Goal: Task Accomplishment & Management: Use online tool/utility

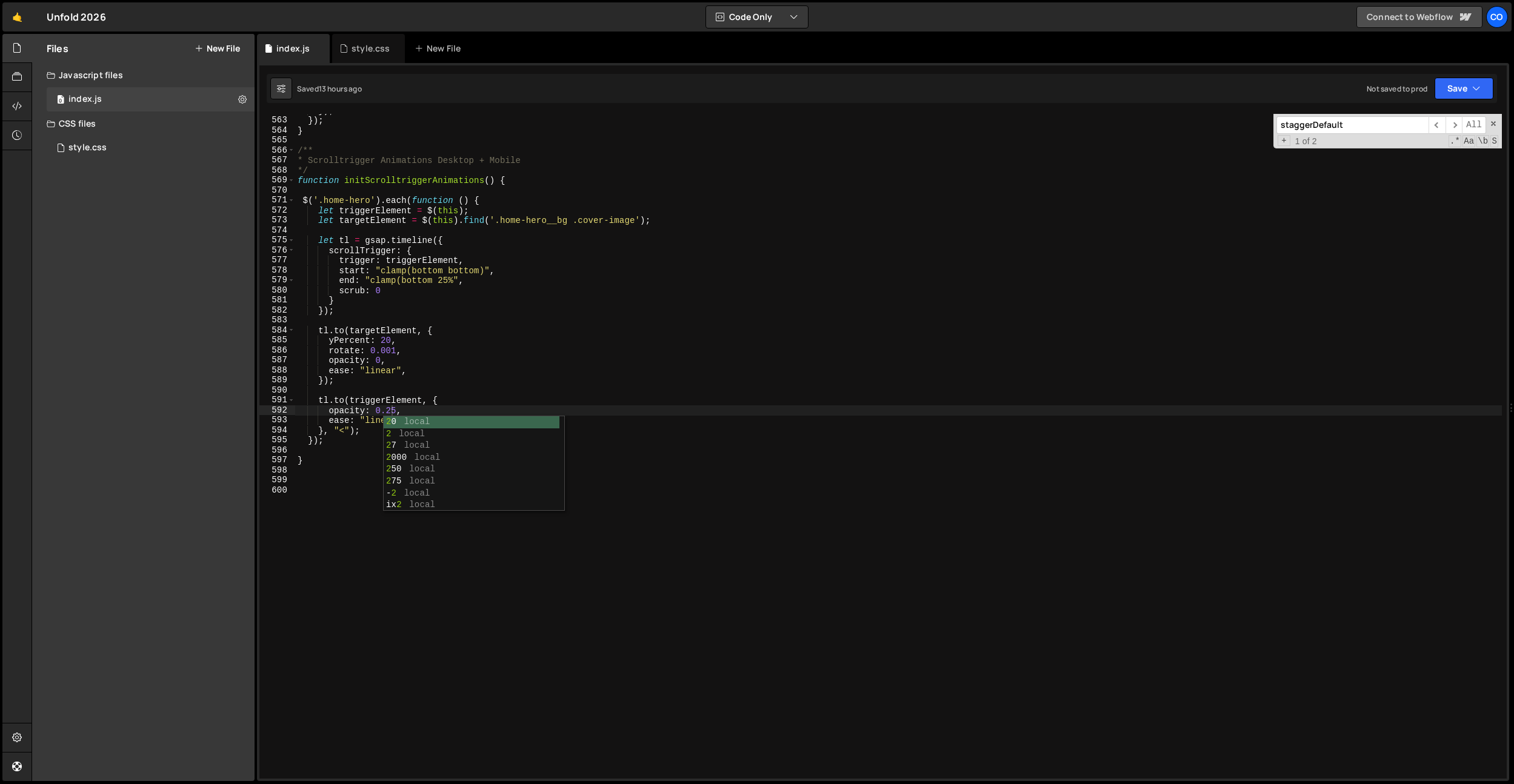
scroll to position [5618, 0]
click at [1500, 14] on div "Co" at bounding box center [1497, 17] width 22 height 22
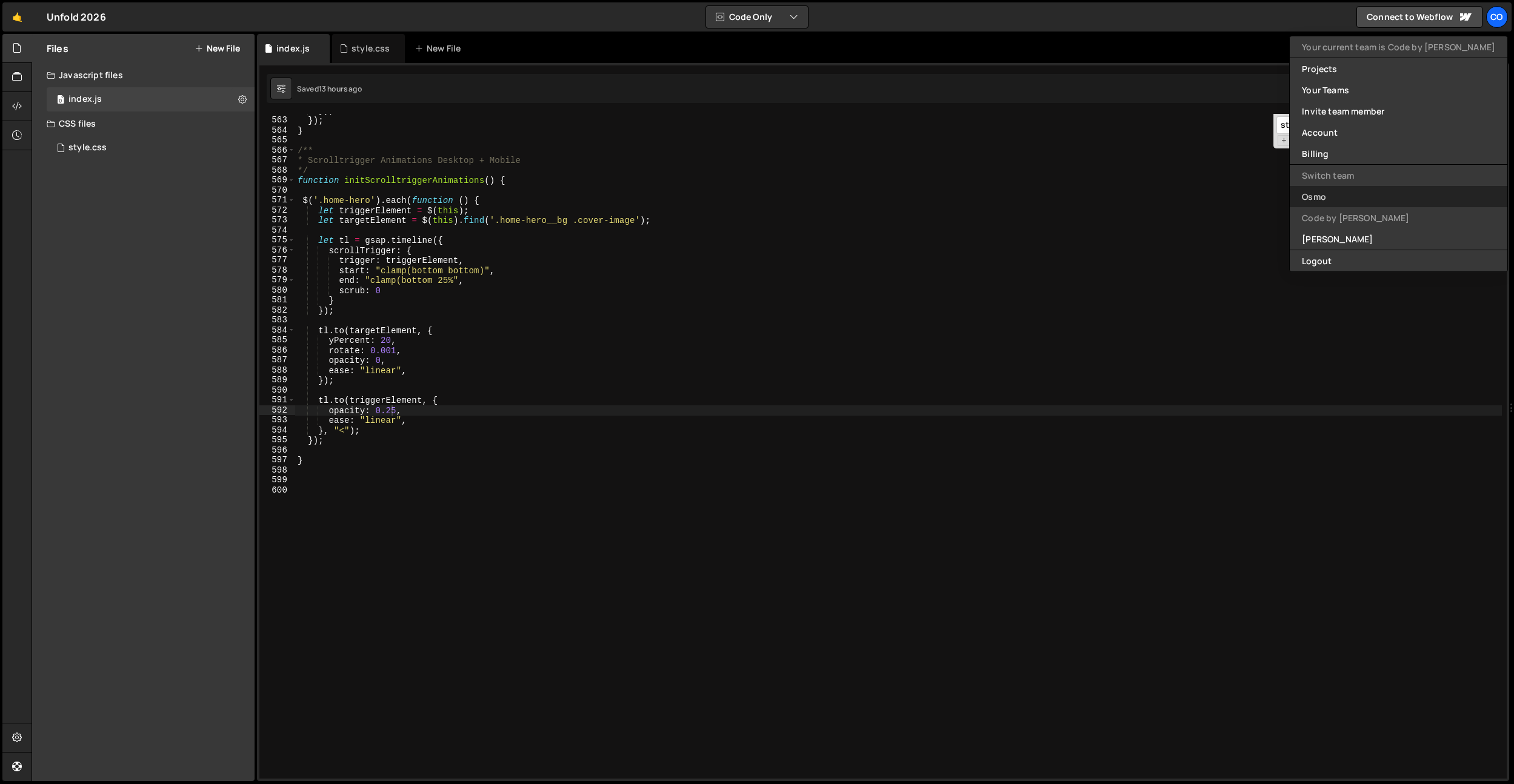
click at [1389, 197] on link "Osmo" at bounding box center [1399, 196] width 218 height 21
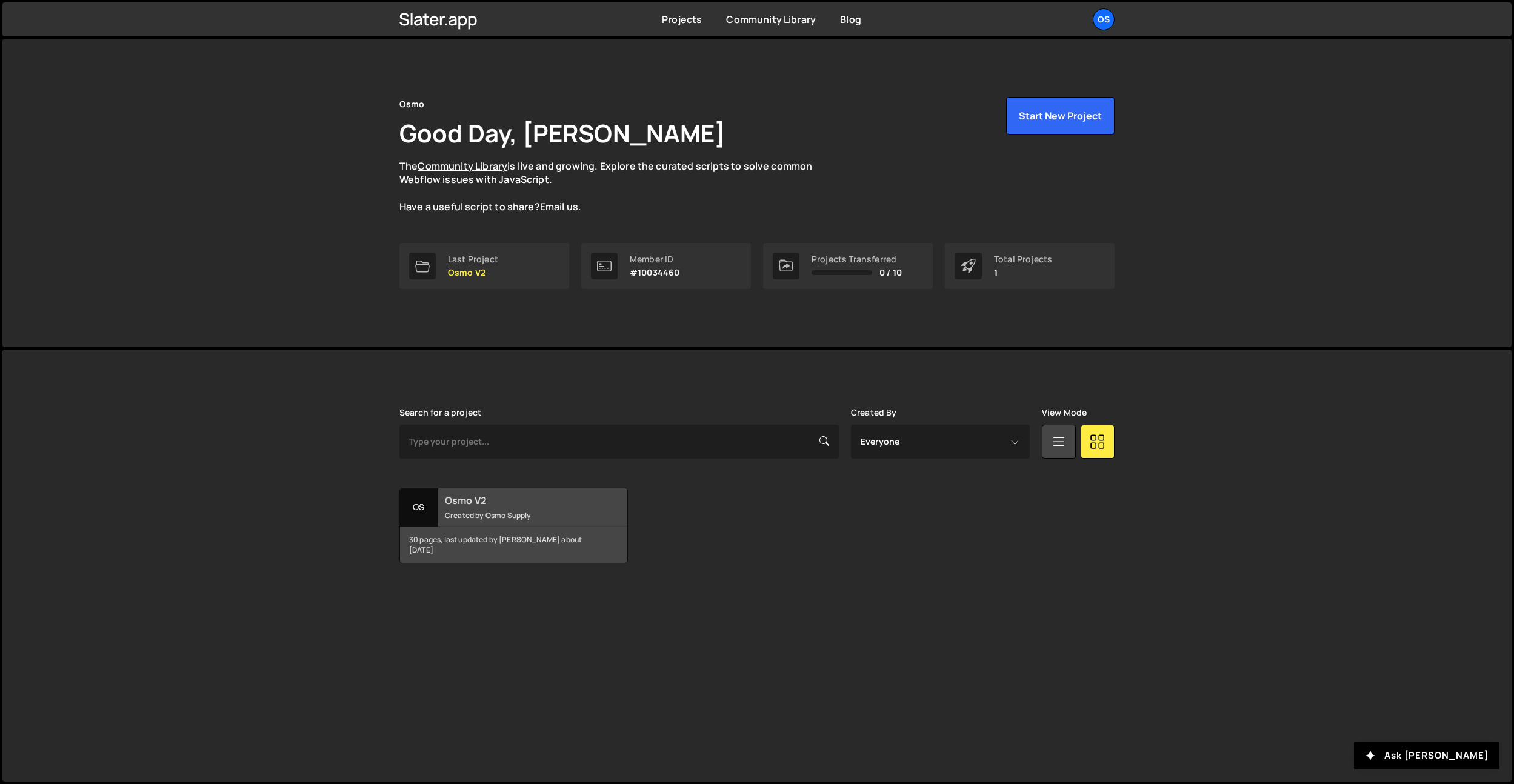
click at [485, 517] on small "Created by Osmo Supply" at bounding box center [517, 515] width 146 height 10
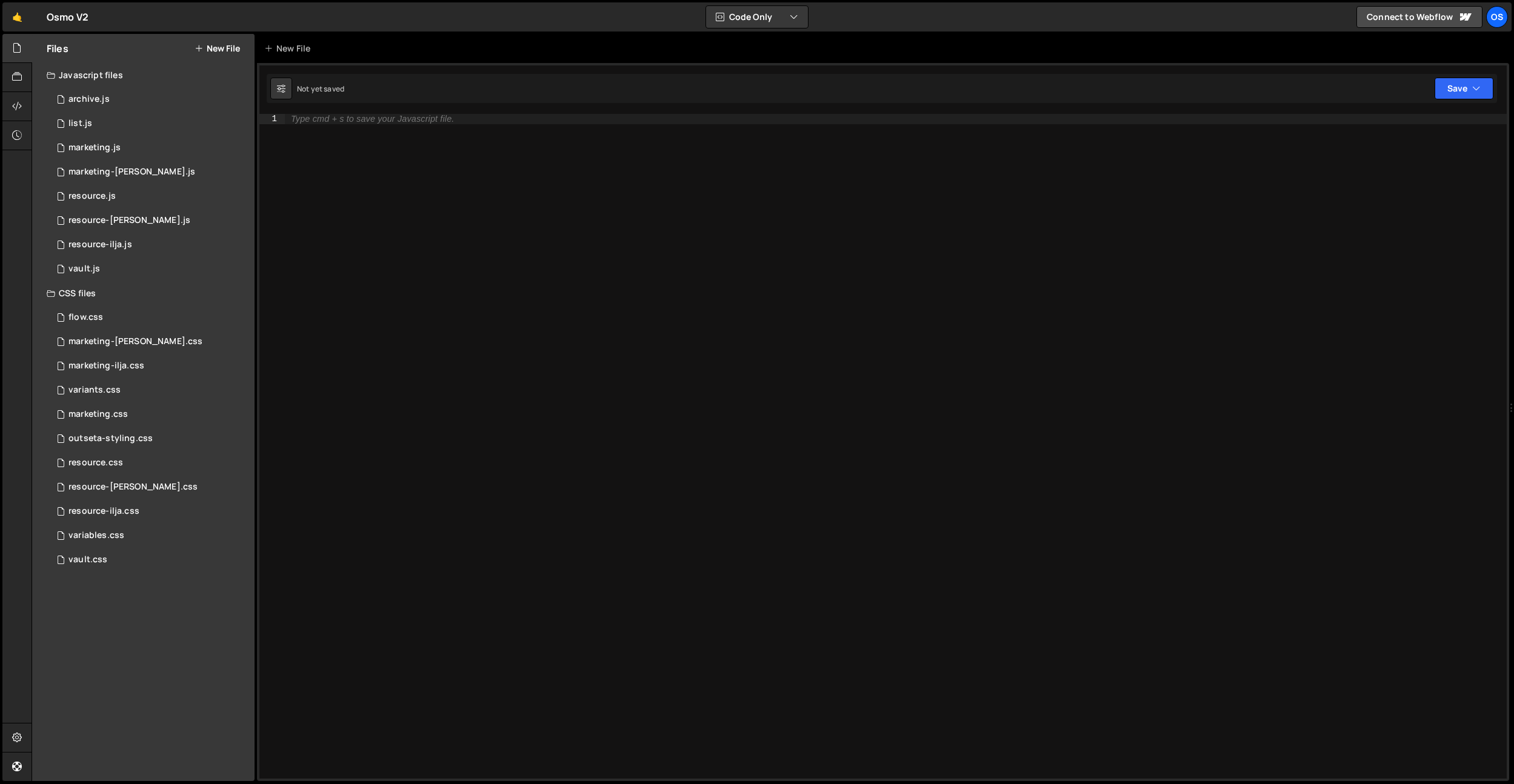
click at [1005, 269] on div "Type cmd + s to save your Javascript file." at bounding box center [896, 456] width 1222 height 685
click at [146, 153] on div "0 marketing.js 0" at bounding box center [151, 148] width 208 height 24
click at [467, 285] on div "Type cmd + s to save your Javascript file." at bounding box center [896, 456] width 1222 height 685
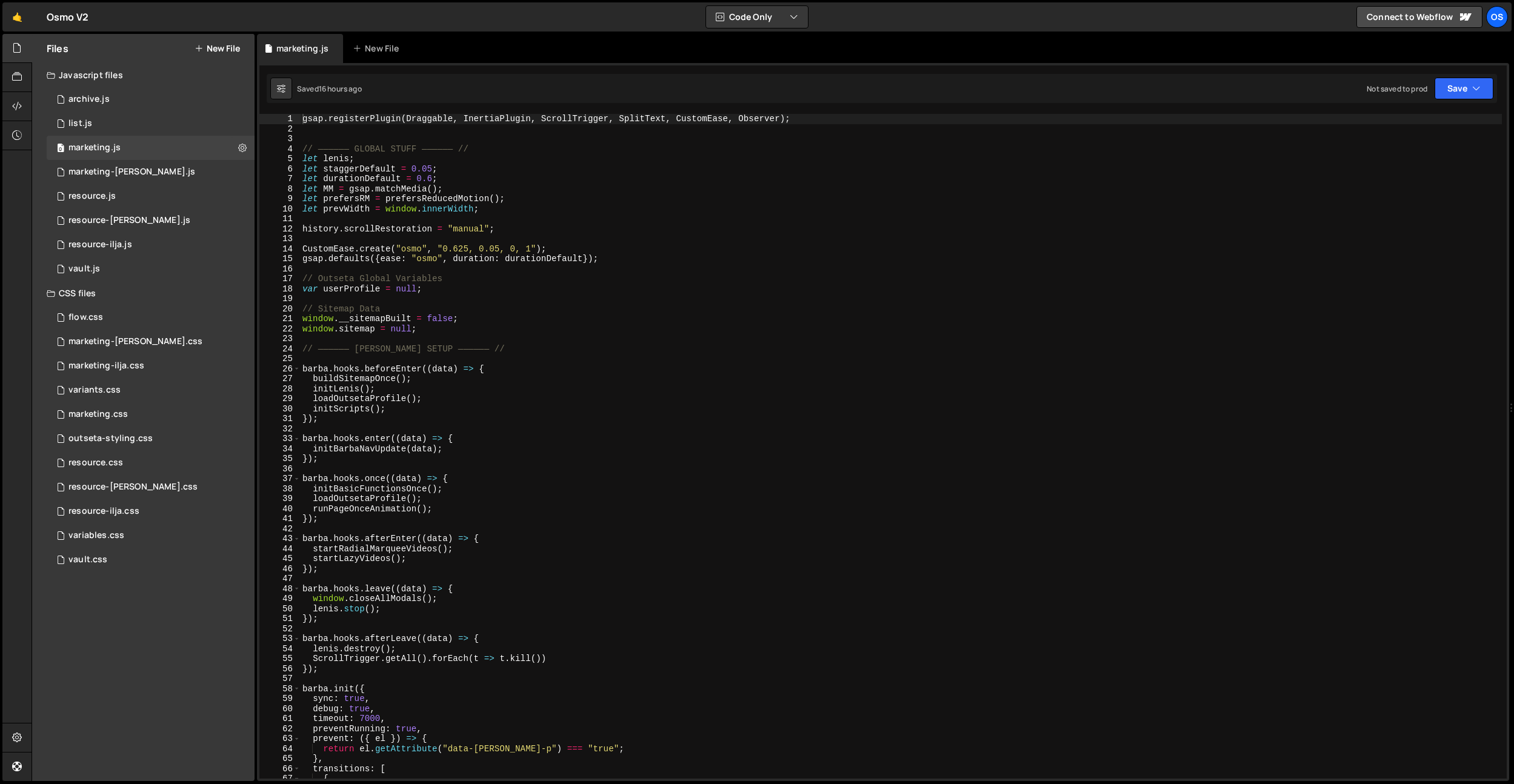
click at [494, 284] on div "gsap . registerPlugin ( Draggable , InertiaPlugin , ScrollTrigger , SplitText ,…" at bounding box center [901, 456] width 1202 height 685
click at [512, 284] on div "gsap . registerPlugin ( Draggable , InertiaPlugin , ScrollTrigger , SplitText ,…" at bounding box center [901, 456] width 1202 height 685
type textarea "var userProfile = null;"
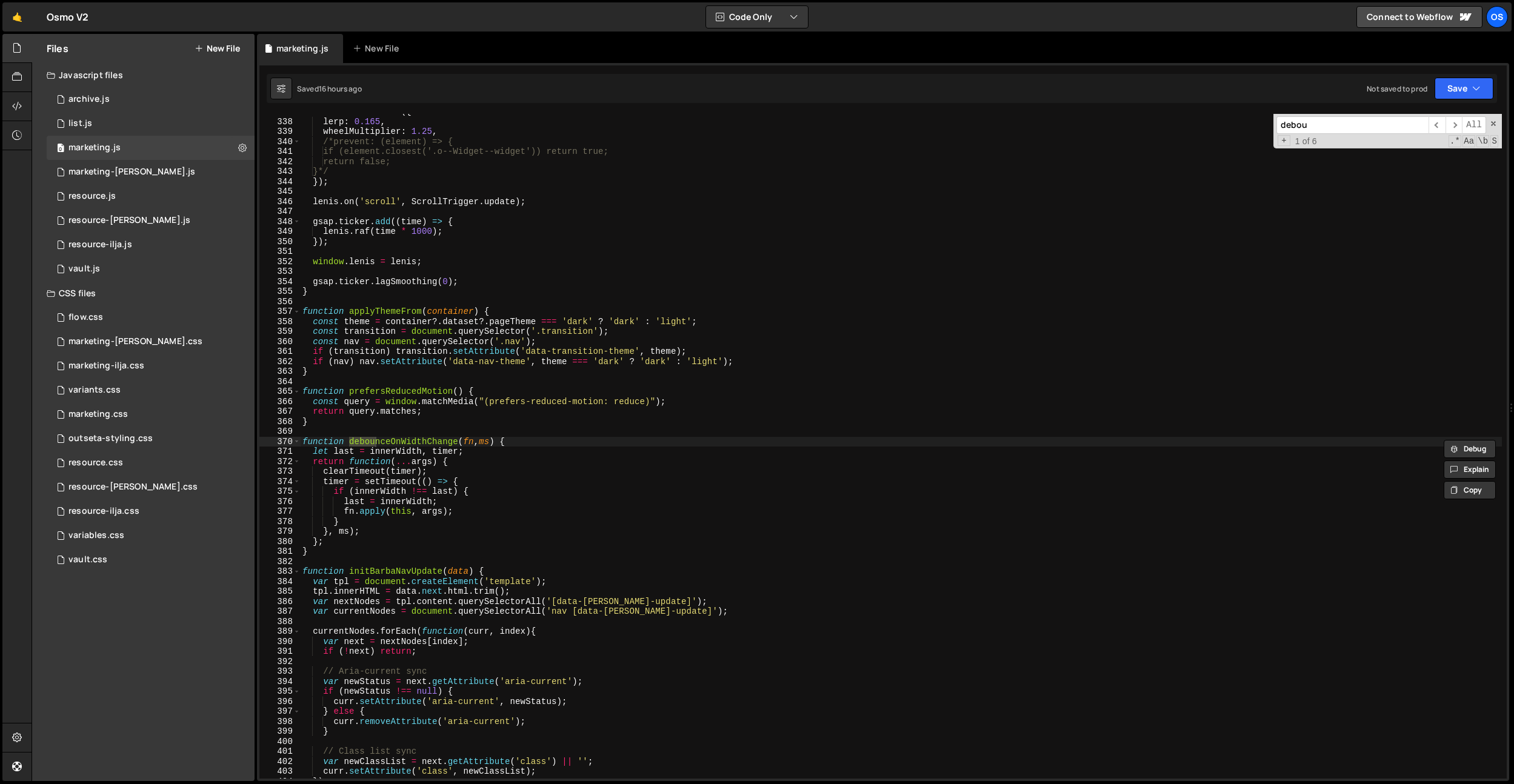
scroll to position [1849, 0]
type input "debouncer"
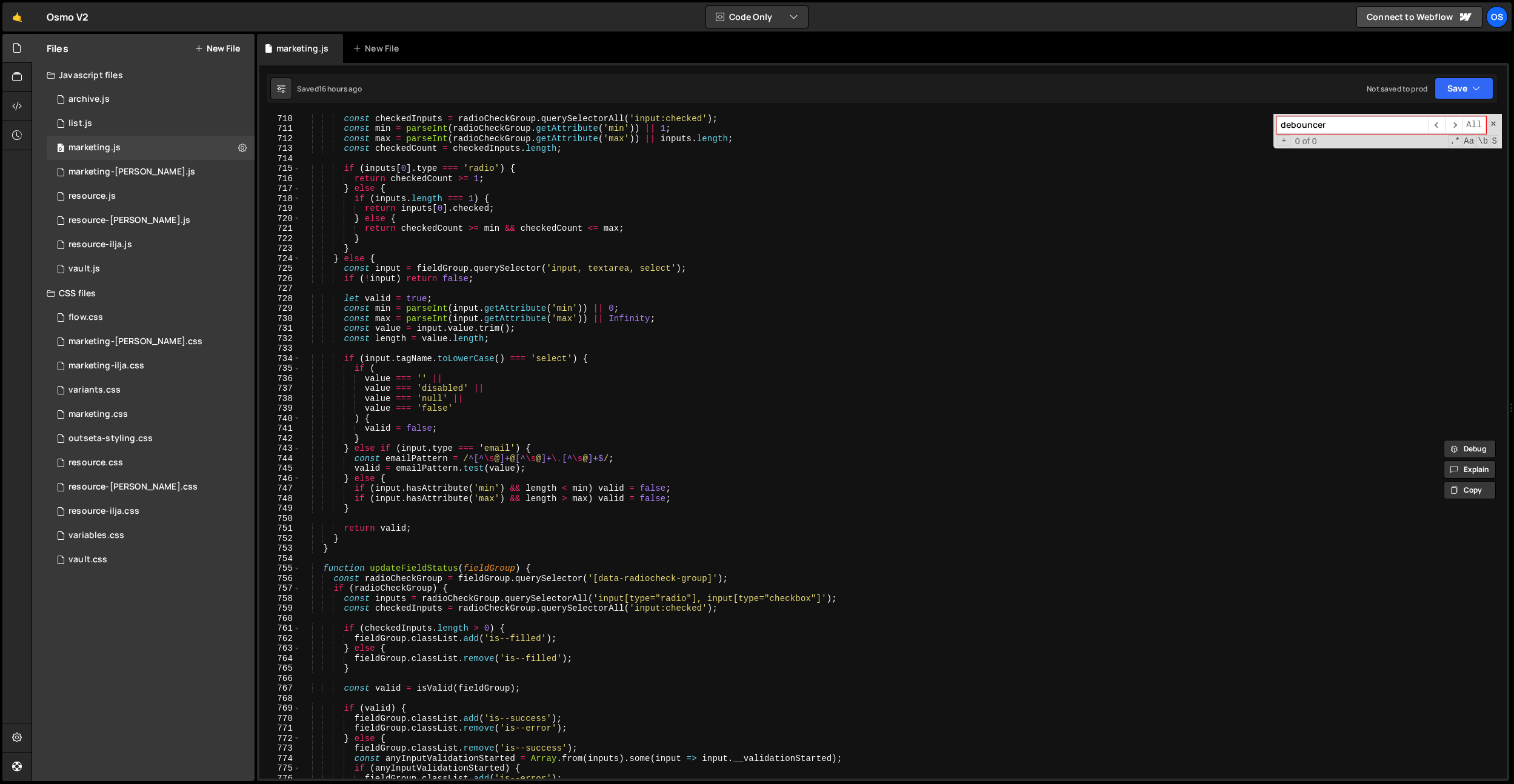
scroll to position [3894, 0]
type textarea "const min = parseInt(input.getAttribute('min')) || 0;"
click at [620, 305] on div "const checkedInputs = radioCheckGroup . querySelectorAll ( 'input:checked' ) ; …" at bounding box center [901, 455] width 1202 height 685
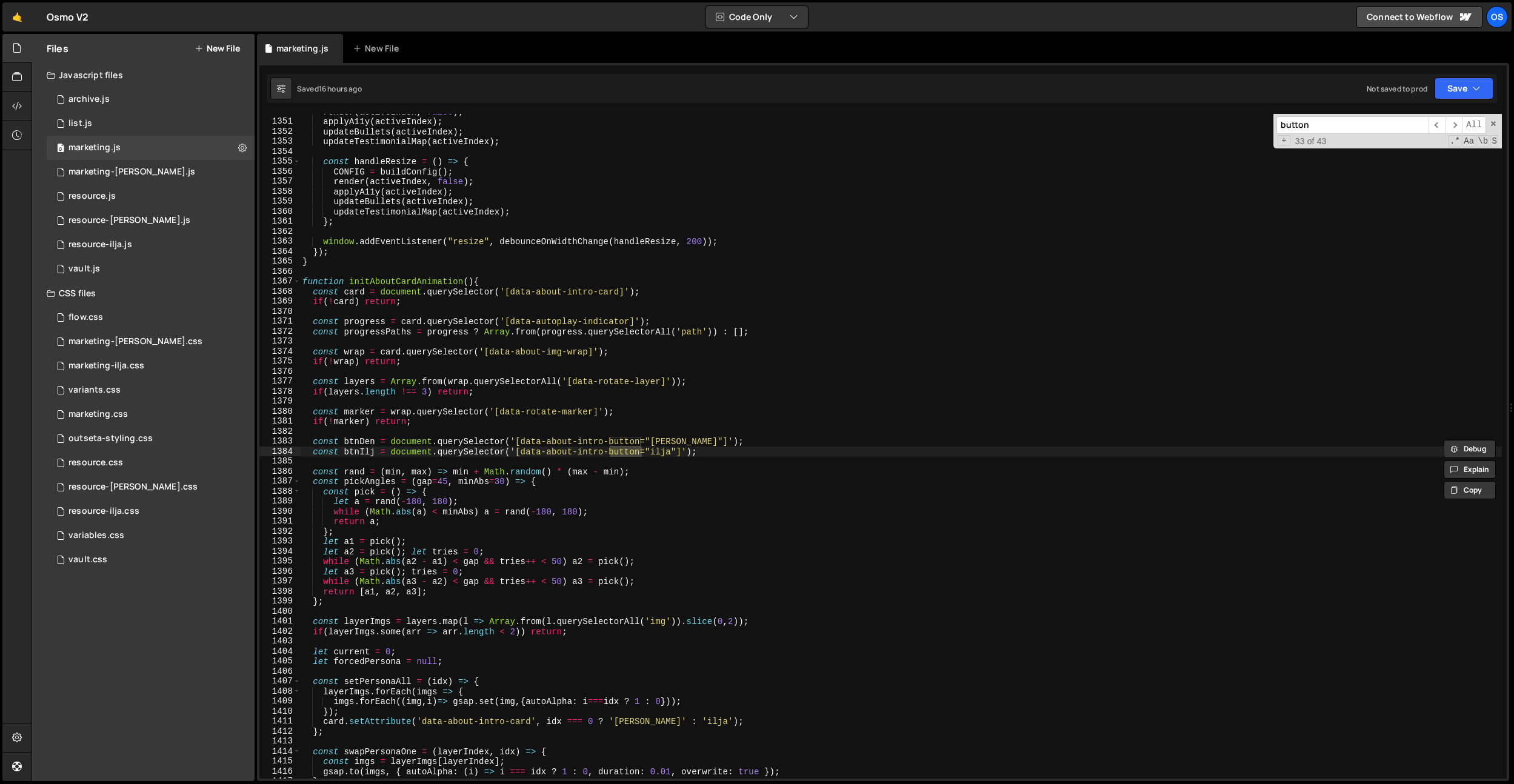
scroll to position [10258, 0]
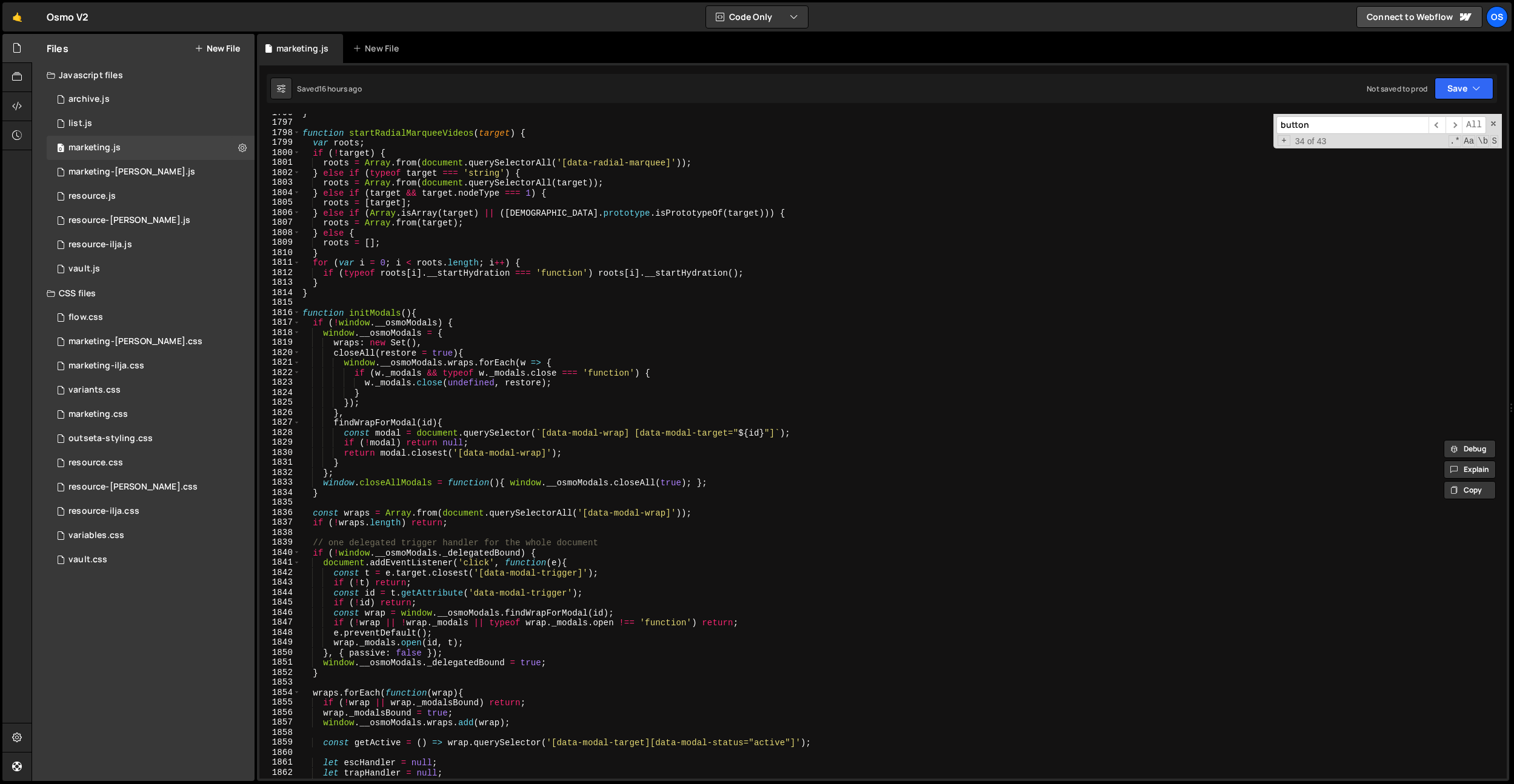
type input "button"
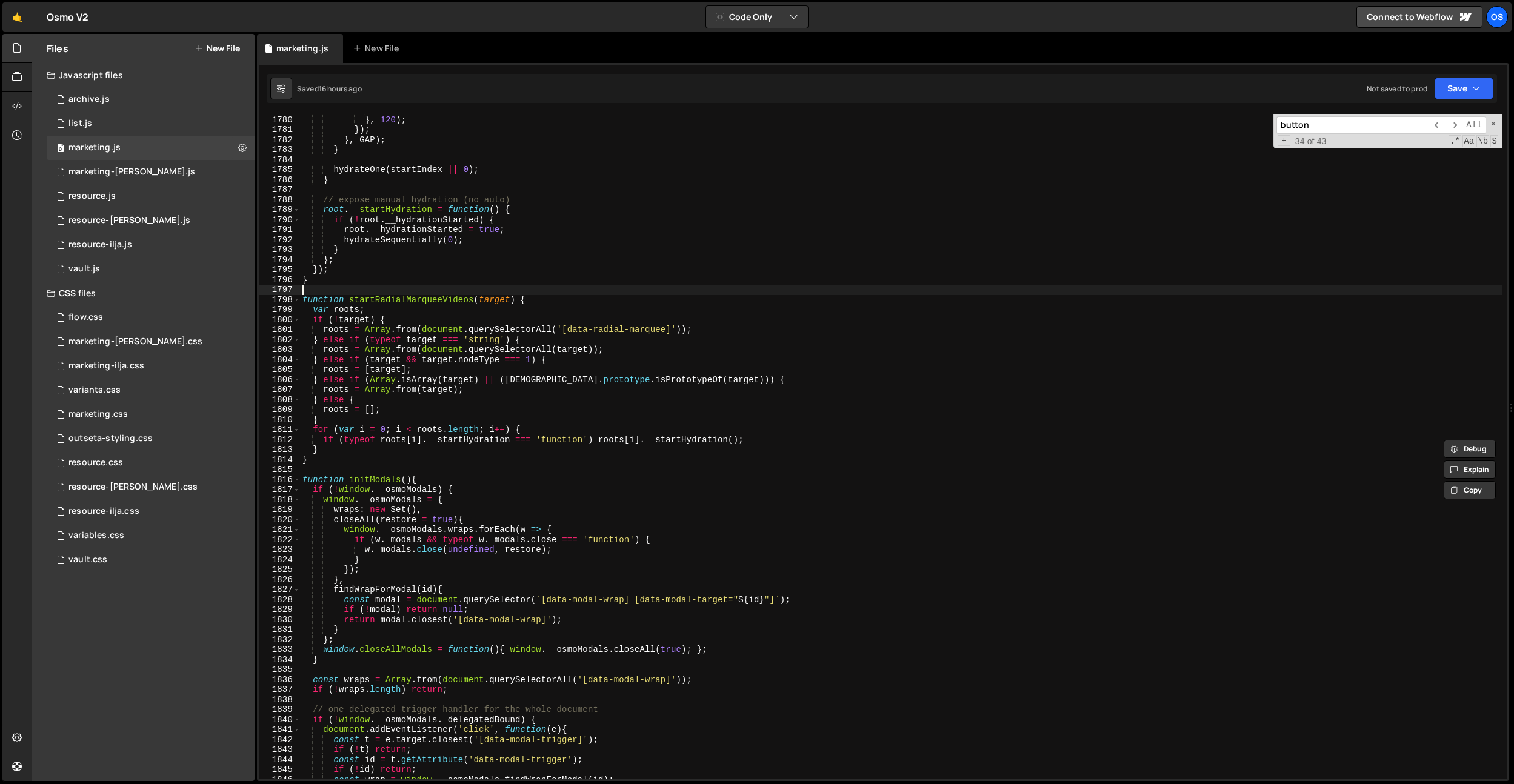
click at [606, 295] on div "}) ; } , 120 ) ; }) ; } , GAP ) ; } hydrateOne ( startIndex || 0 ) ; } // expos…" at bounding box center [901, 447] width 1202 height 685
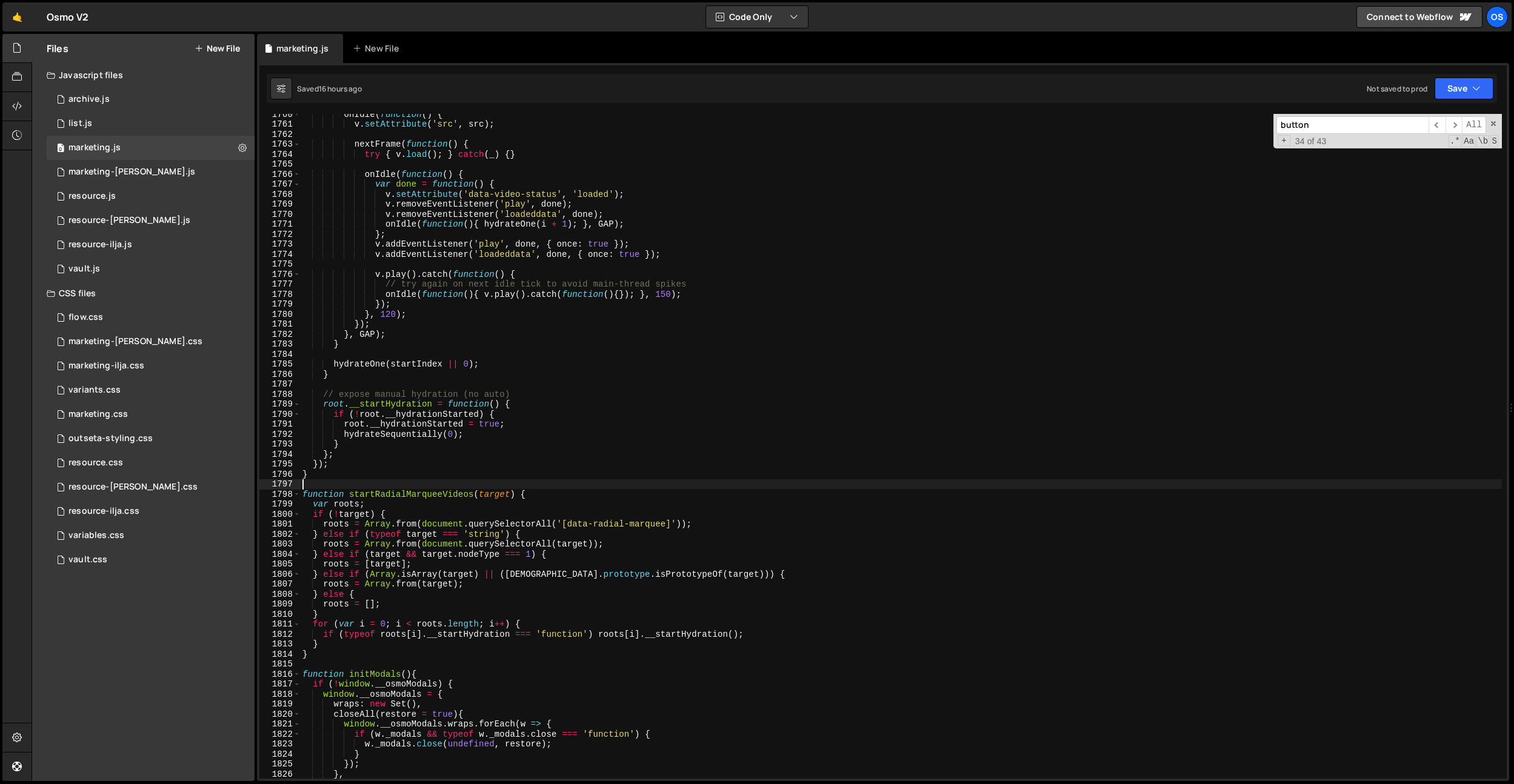
scroll to position [9663, 0]
click at [605, 295] on div "onIdle ( function ( ) { v . setAttribute ( 'src' , src ) ; nextFrame ( function…" at bounding box center [901, 451] width 1202 height 685
type textarea "onIdle(function(){ [DOMAIN_NAME]().catch(function(){}); }, 150);"
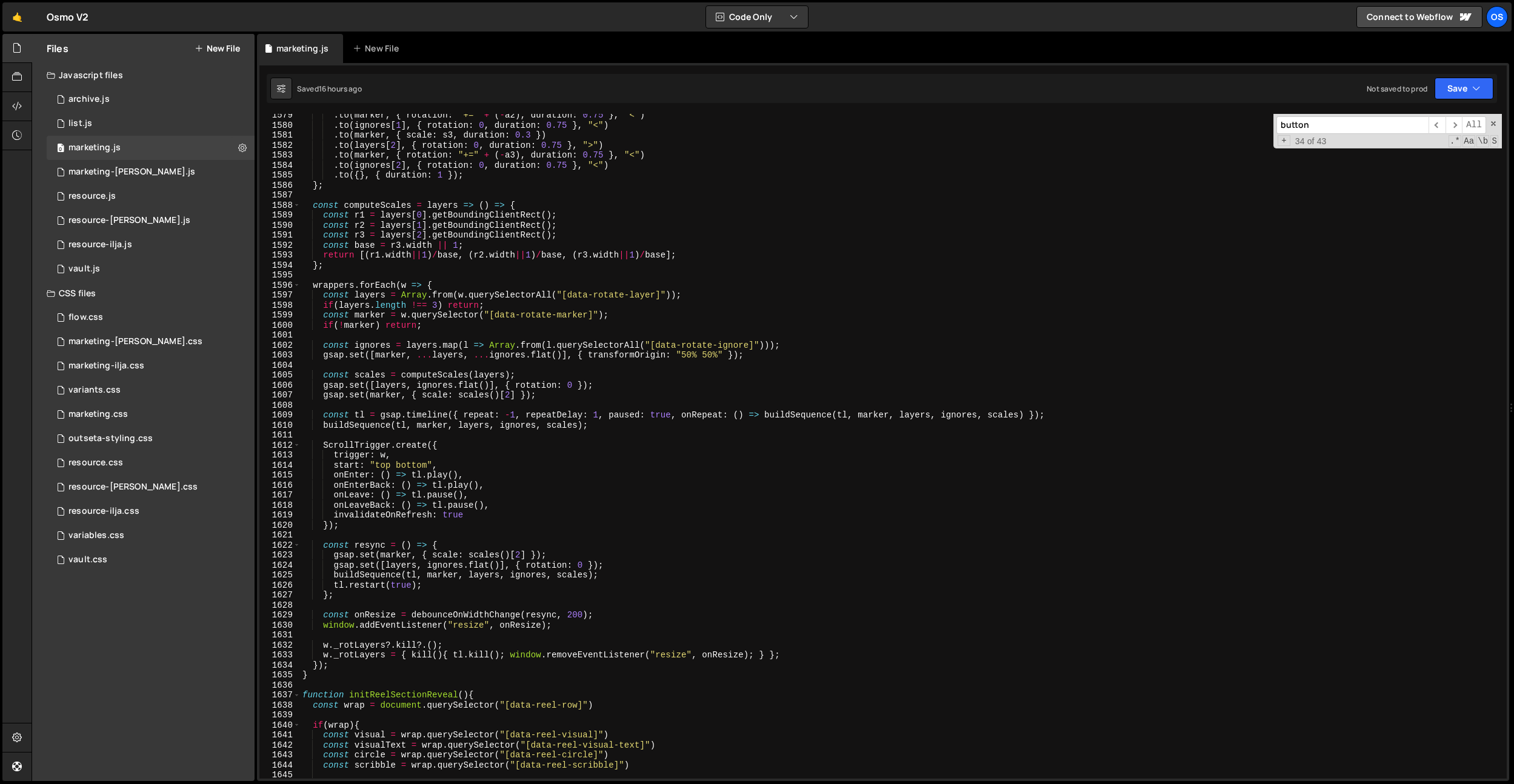
scroll to position [8668, 0]
